Goal: Task Accomplishment & Management: Use online tool/utility

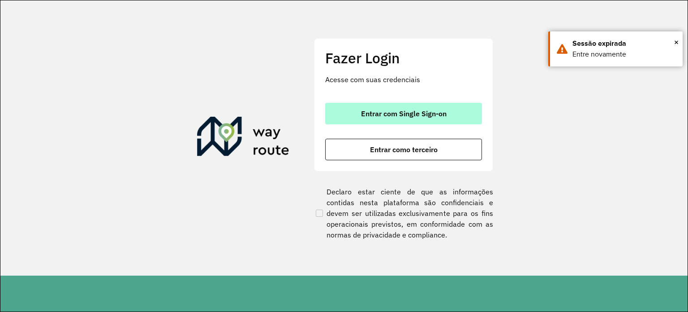
click at [370, 123] on button "Entrar com Single Sign-on" at bounding box center [403, 114] width 157 height 22
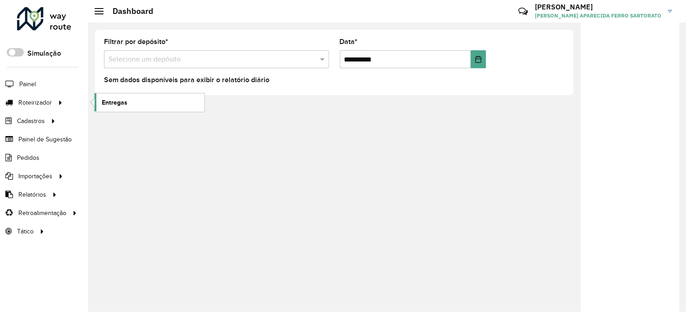
click at [111, 103] on span "Entregas" at bounding box center [115, 102] width 26 height 9
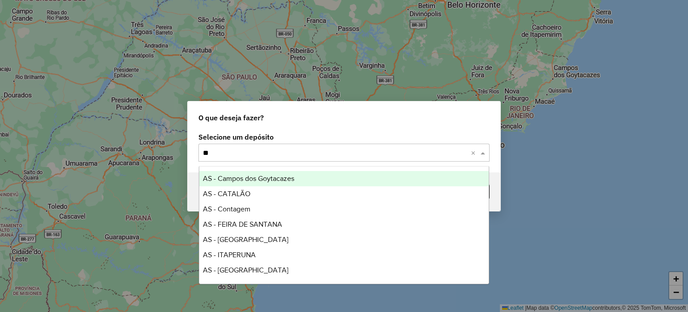
type input "***"
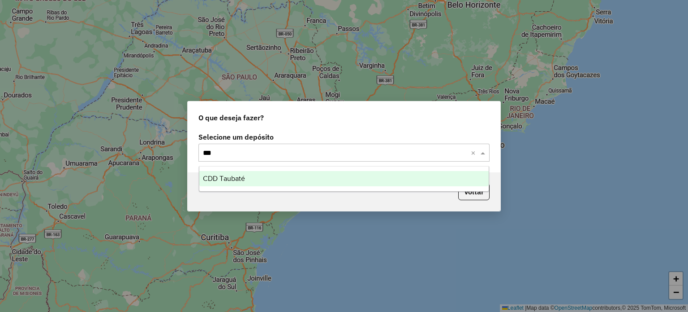
click at [282, 187] on ng-dropdown-panel "CDD Taubaté" at bounding box center [344, 179] width 291 height 26
click at [275, 181] on div "CDD Taubaté" at bounding box center [344, 178] width 290 height 15
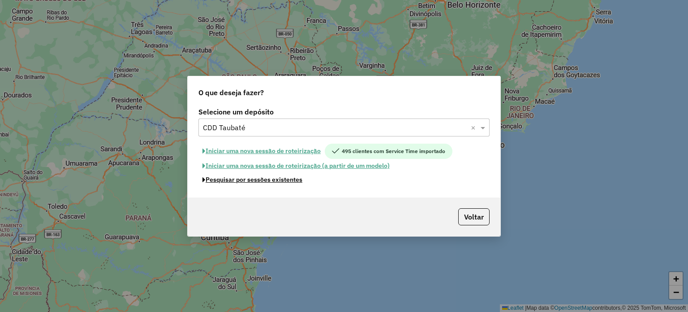
click at [289, 179] on button "Pesquisar por sessões existentes" at bounding box center [253, 180] width 108 height 14
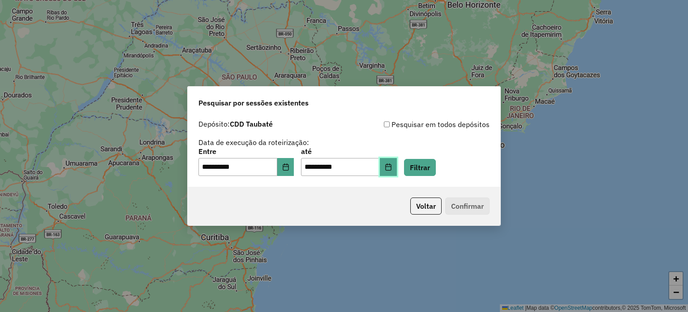
click at [397, 171] on button "Choose Date" at bounding box center [388, 167] width 17 height 18
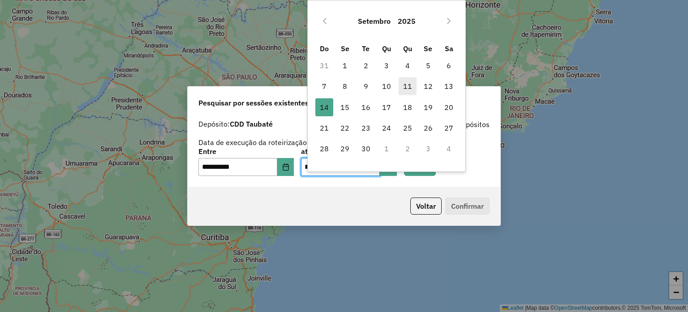
click at [406, 87] on span "11" at bounding box center [408, 86] width 18 height 18
type input "**********"
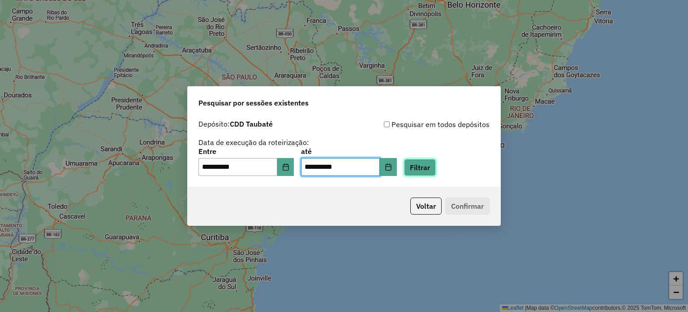
click at [436, 165] on button "Filtrar" at bounding box center [420, 167] width 32 height 17
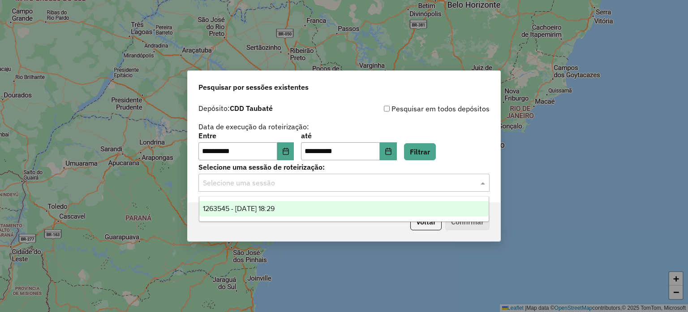
click at [260, 184] on input "text" at bounding box center [335, 182] width 264 height 11
click at [256, 205] on span "1263545 - [DATE] 18:29" at bounding box center [239, 208] width 72 height 8
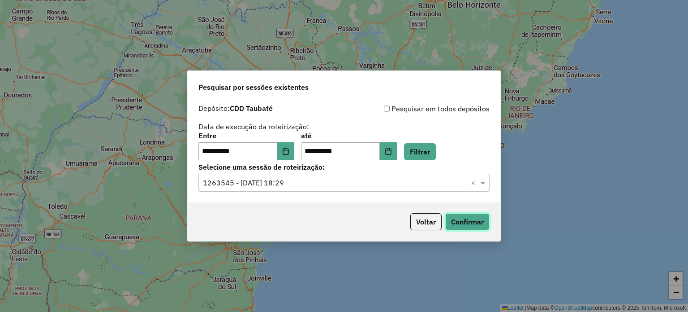
click at [470, 222] on button "Confirmar" at bounding box center [468, 221] width 44 height 17
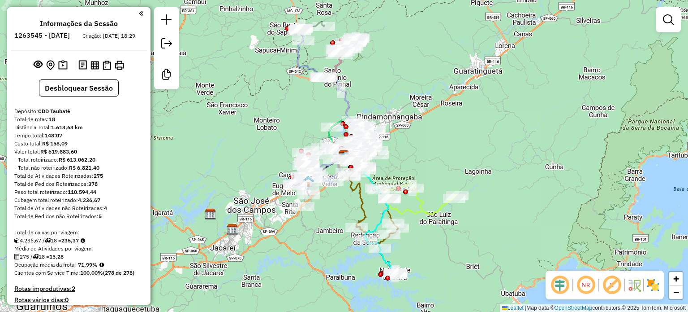
click at [613, 287] on em at bounding box center [613, 285] width 22 height 22
click at [679, 280] on span "+" at bounding box center [677, 278] width 6 height 11
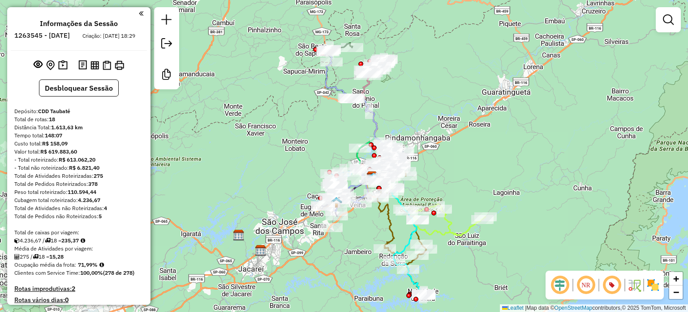
drag, startPoint x: 512, startPoint y: 121, endPoint x: 467, endPoint y: 153, distance: 55.7
click at [467, 153] on div "Janela de atendimento Grade de atendimento Capacidade Transportadoras Veículos …" at bounding box center [344, 156] width 688 height 312
